Goal: Task Accomplishment & Management: Manage account settings

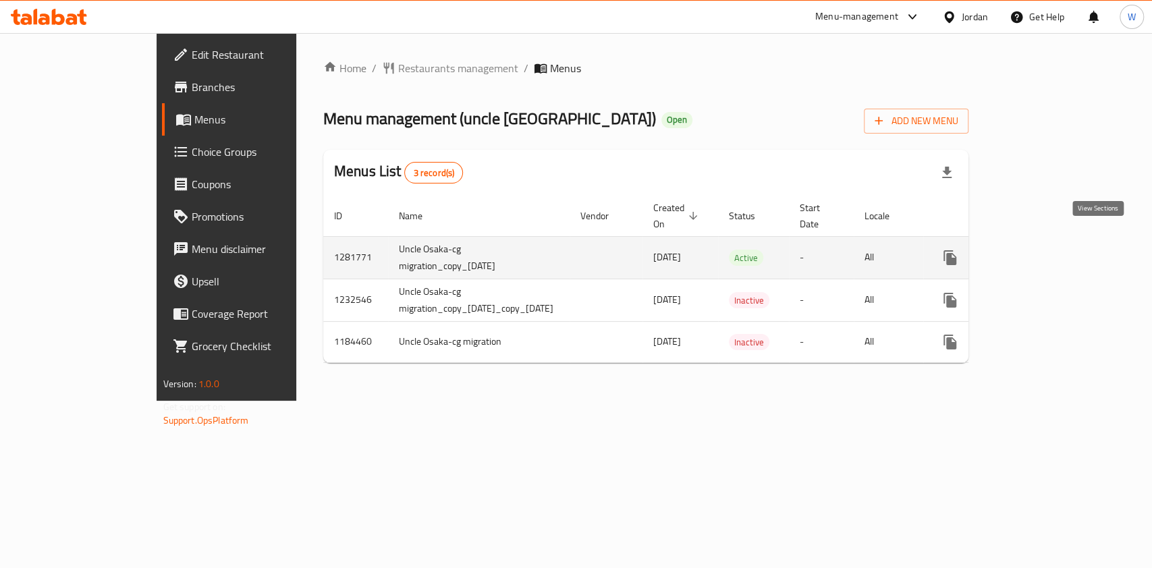
click at [1056, 250] on icon "enhanced table" at bounding box center [1048, 258] width 16 height 16
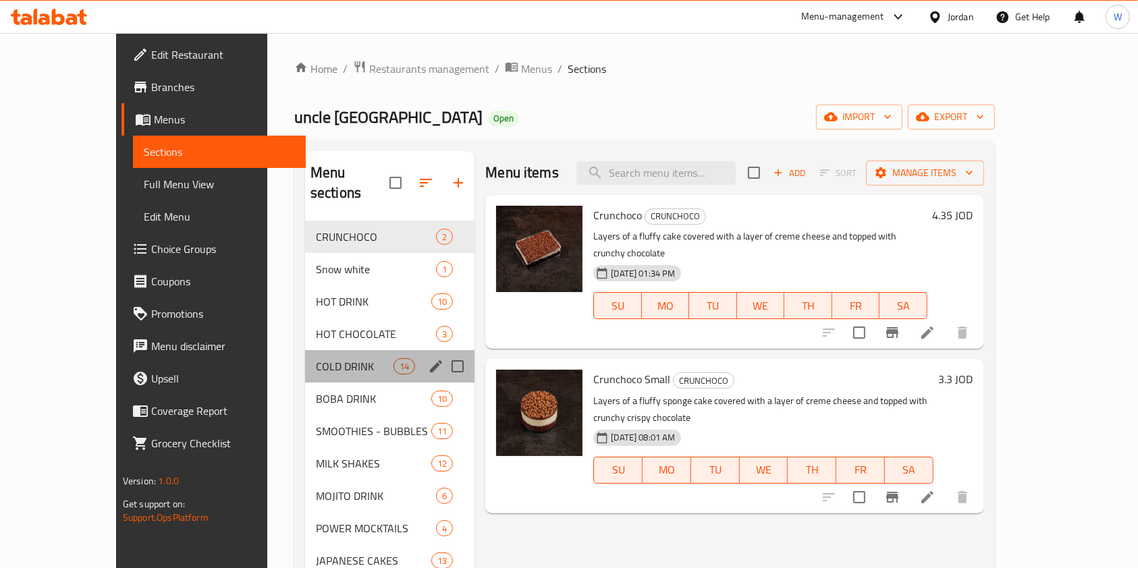
click at [305, 350] on div "COLD DRINK 14" at bounding box center [389, 366] width 169 height 32
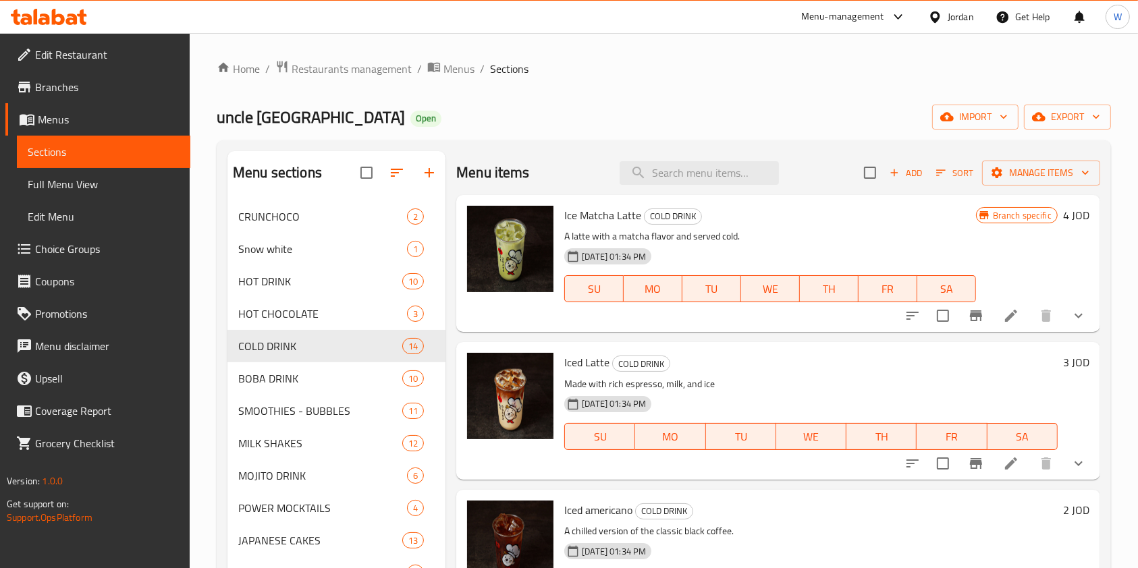
click at [1073, 315] on button "show more" at bounding box center [1079, 316] width 32 height 32
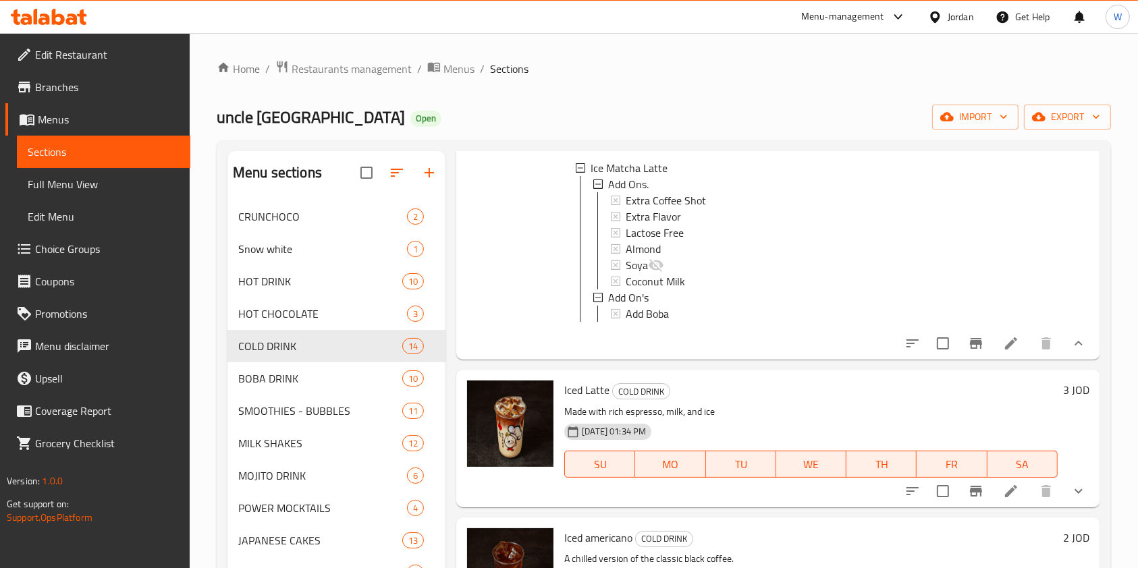
scroll to position [180, 0]
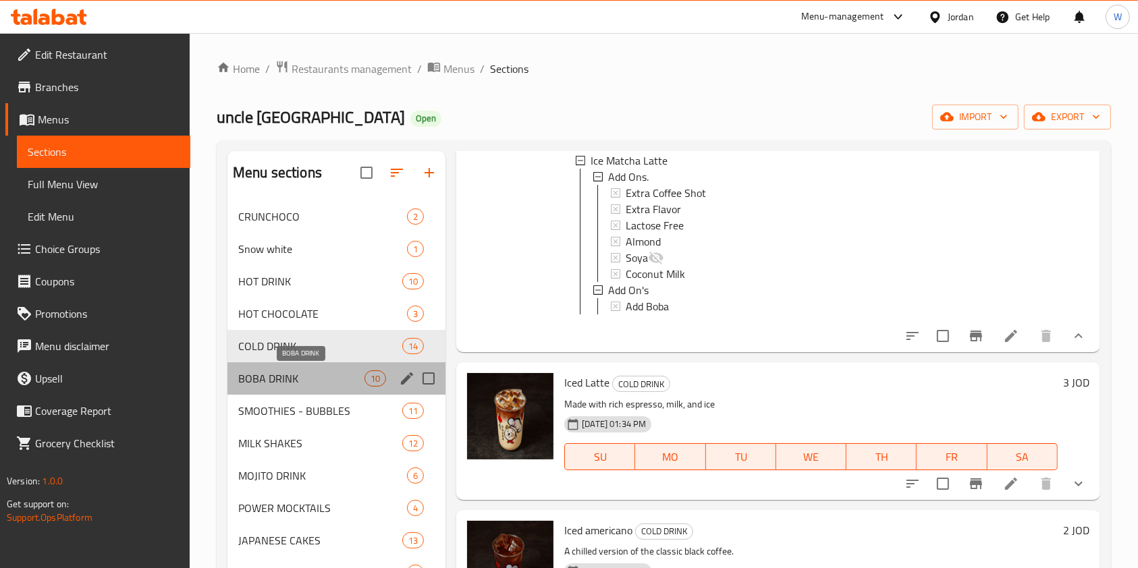
click at [281, 375] on span "BOBA DRINK" at bounding box center [301, 379] width 126 height 16
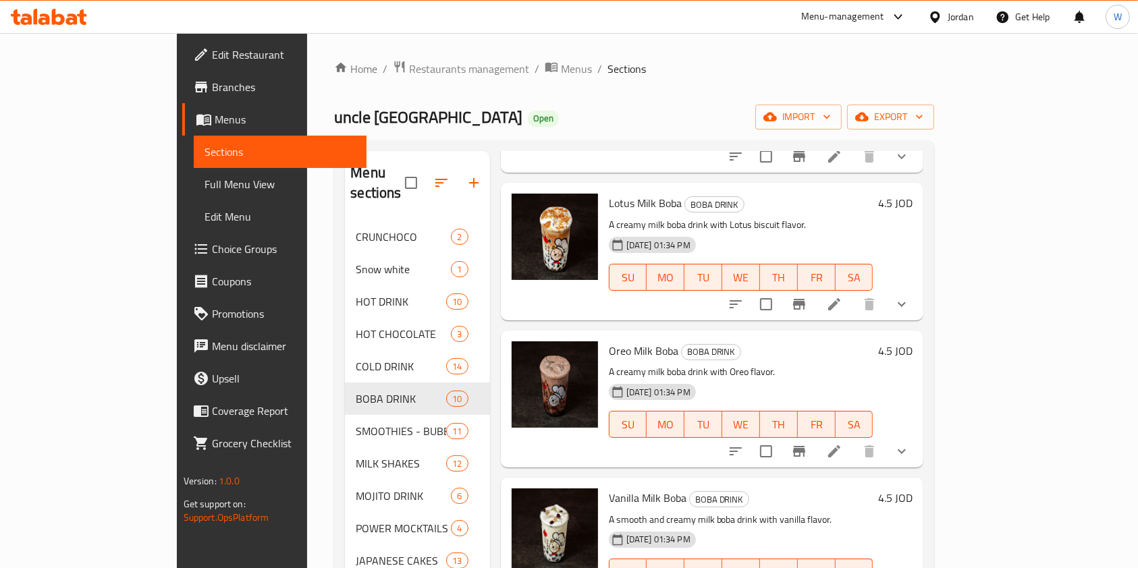
click at [910, 296] on icon "show more" at bounding box center [902, 304] width 16 height 16
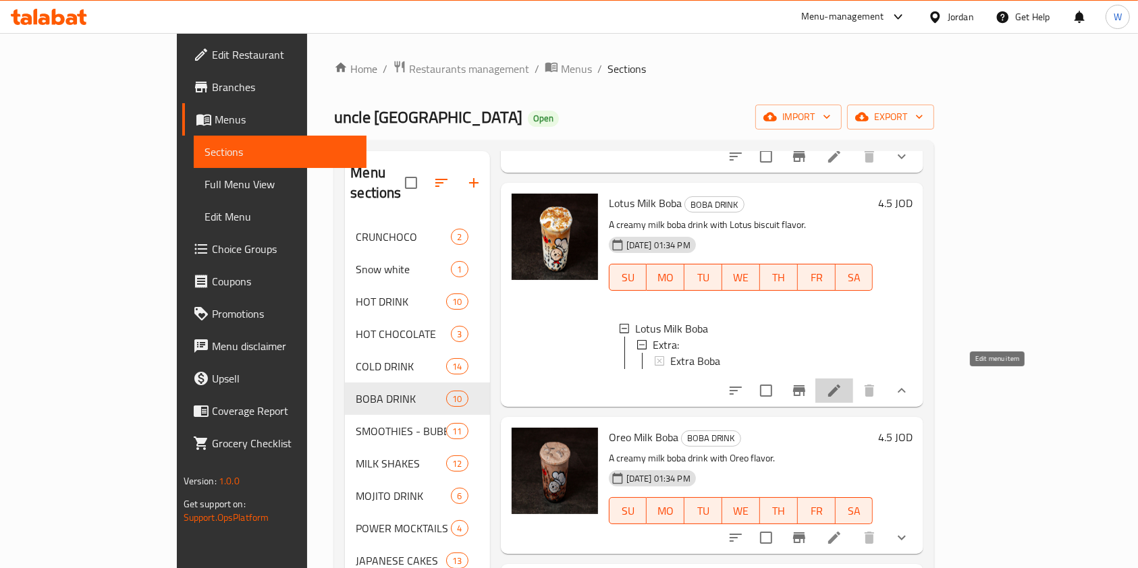
click at [840, 387] on icon at bounding box center [834, 391] width 12 height 12
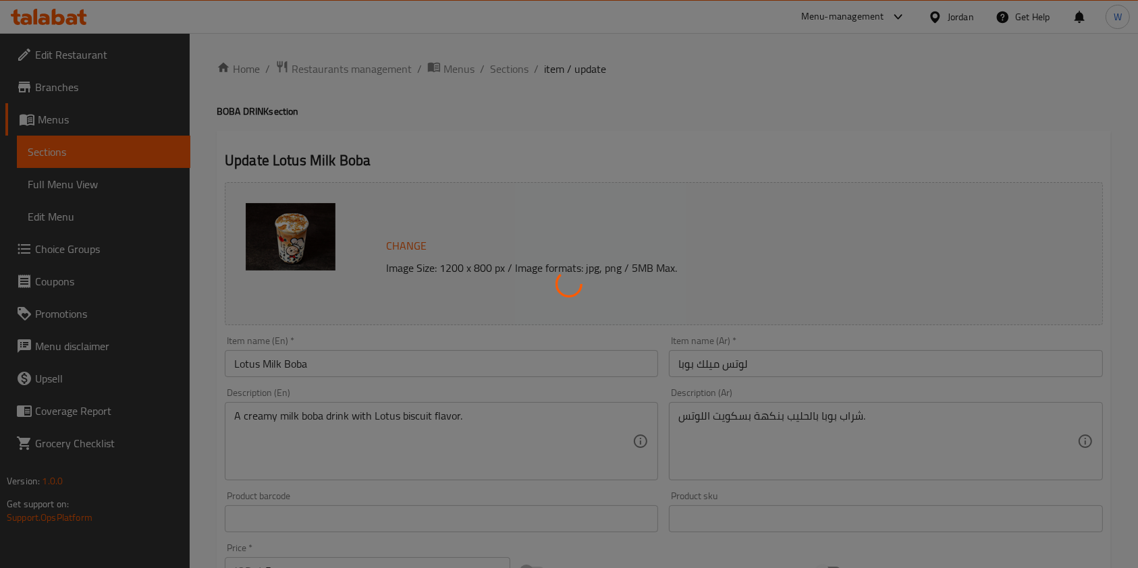
scroll to position [410, 0]
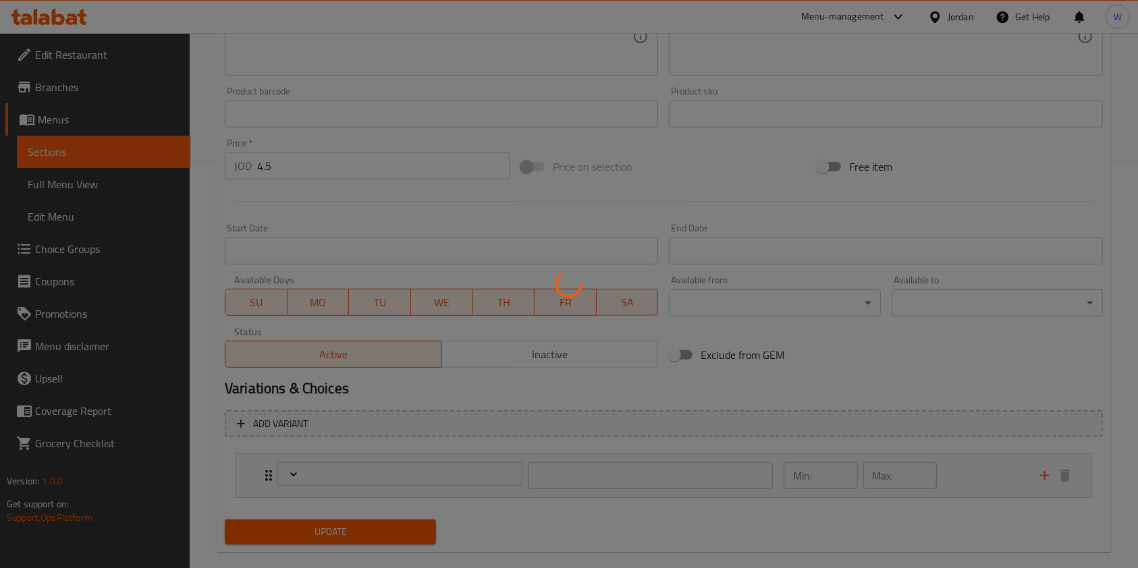
type input "اضافة"
type input "0"
type input "1"
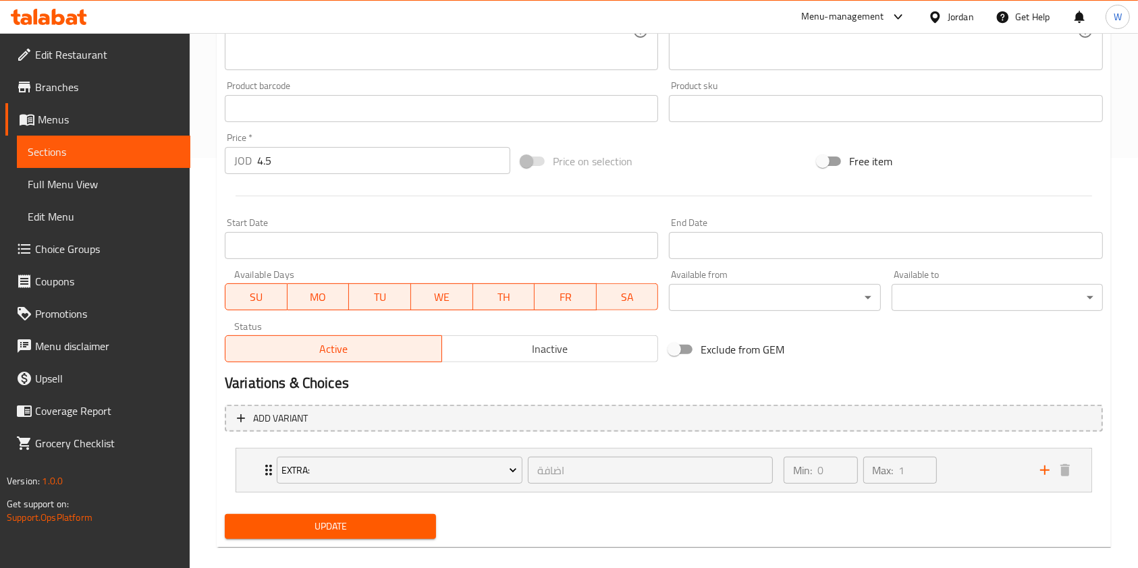
scroll to position [0, 0]
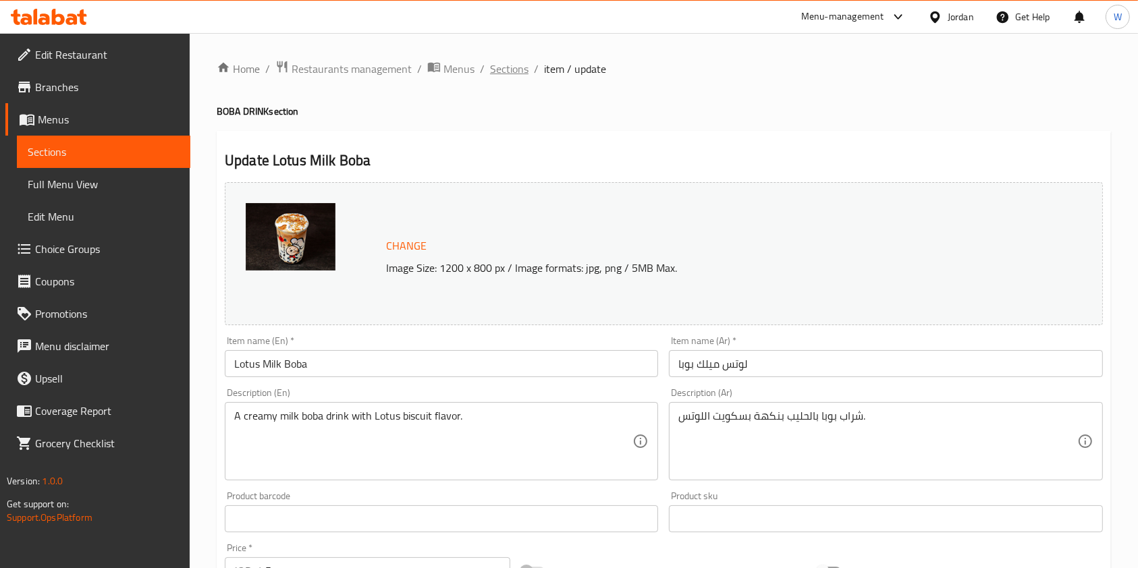
click at [508, 70] on span "Sections" at bounding box center [509, 69] width 38 height 16
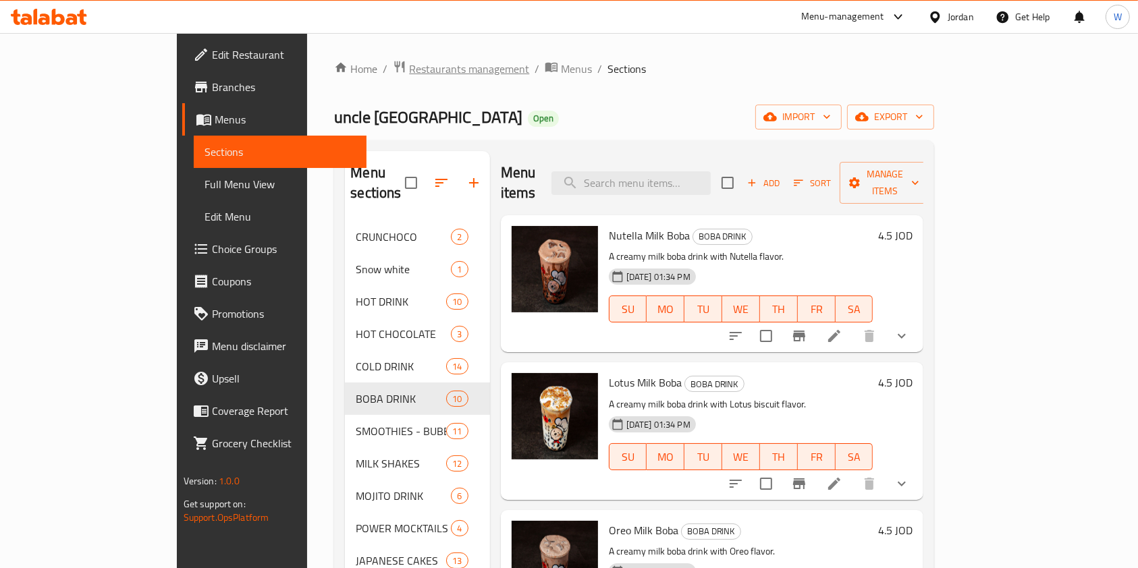
click at [409, 70] on span "Restaurants management" at bounding box center [469, 69] width 120 height 16
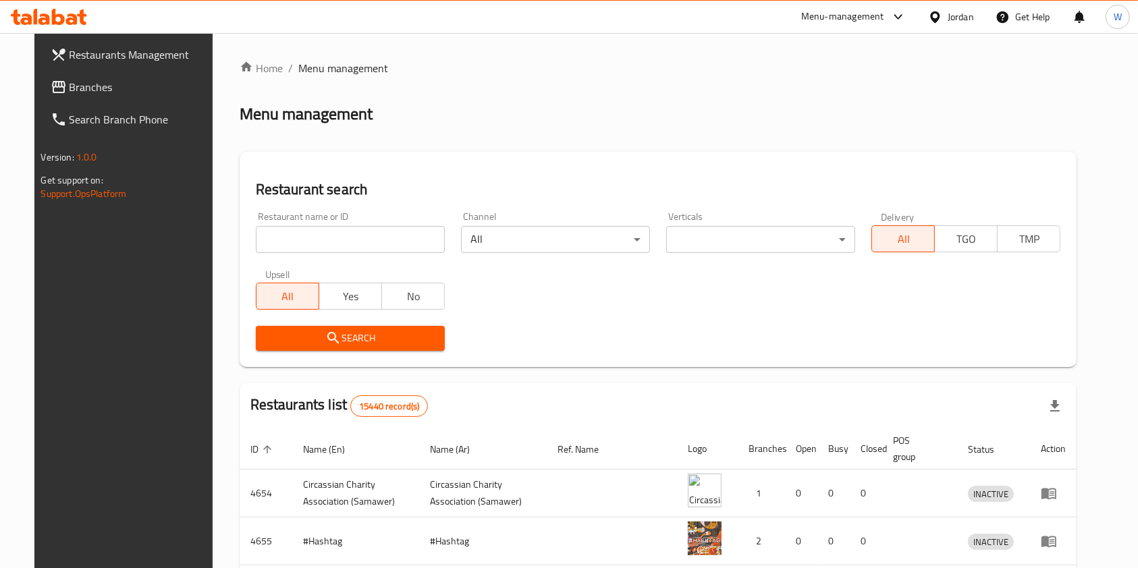
click at [350, 240] on input "search" at bounding box center [350, 239] width 189 height 27
type input "[GEOGRAPHIC_DATA]"
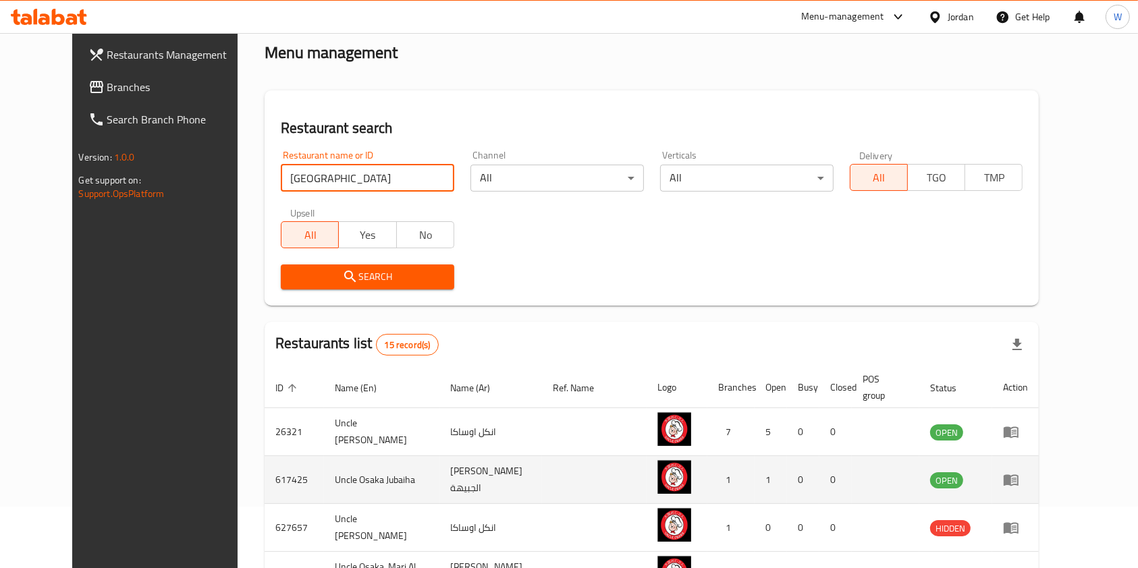
scroll to position [90, 0]
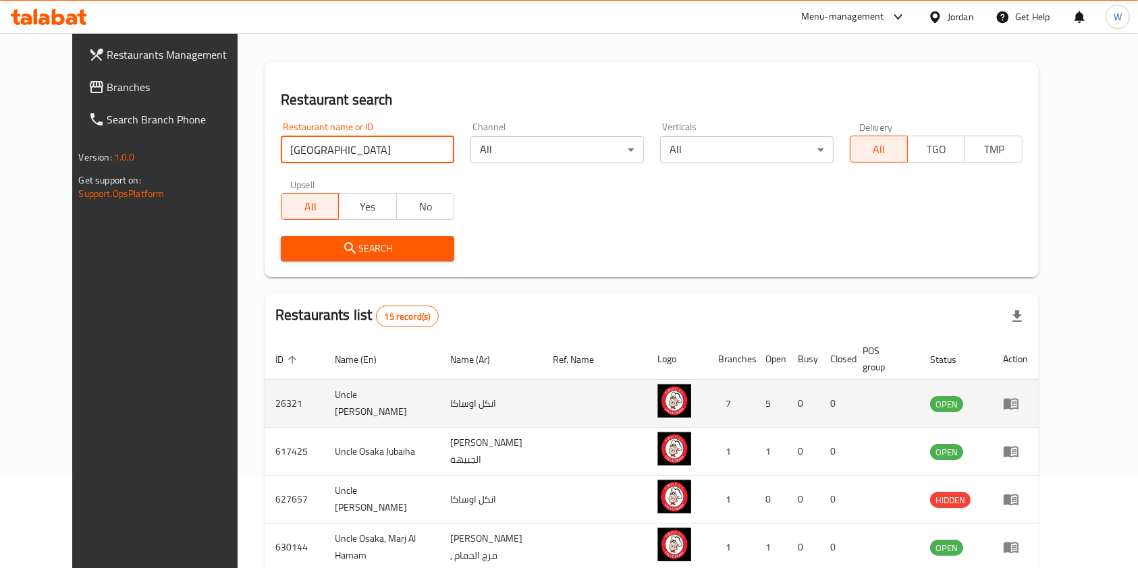
click at [1019, 402] on icon "enhanced table" at bounding box center [1011, 404] width 15 height 11
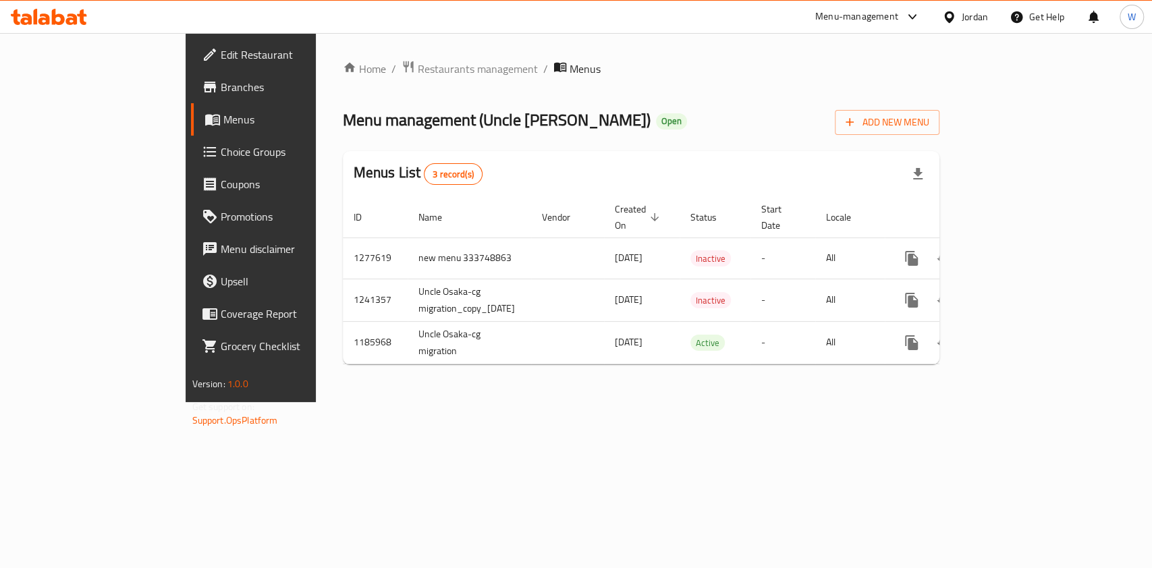
click at [221, 86] on span "Branches" at bounding box center [294, 87] width 146 height 16
